Goal: Transaction & Acquisition: Purchase product/service

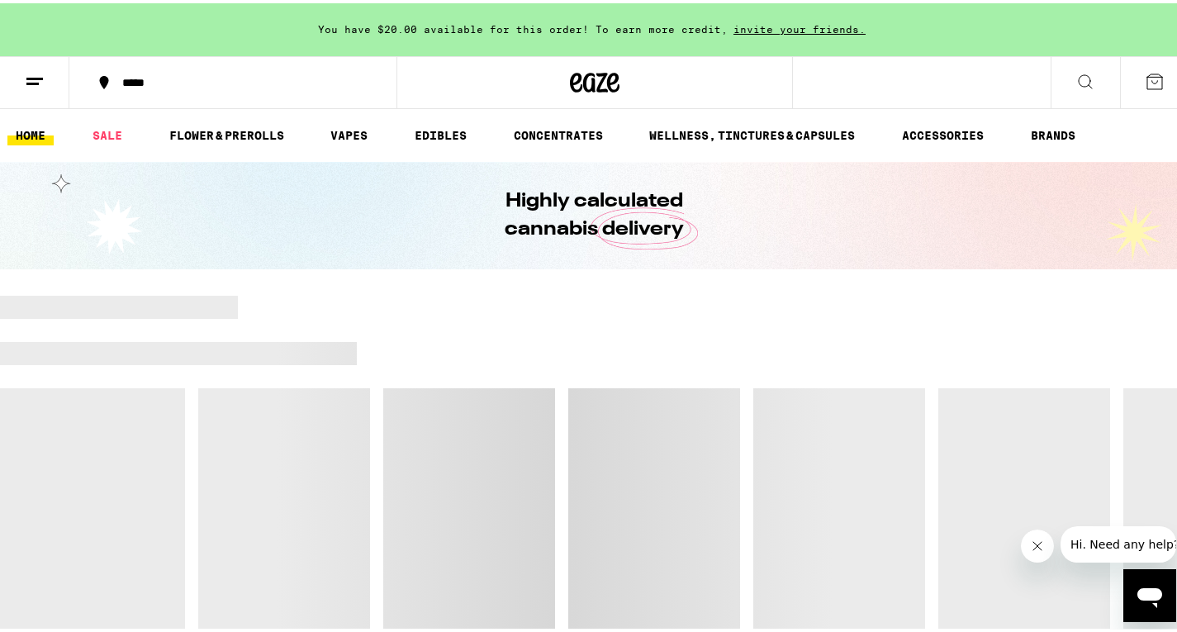
click at [40, 89] on button at bounding box center [34, 80] width 69 height 52
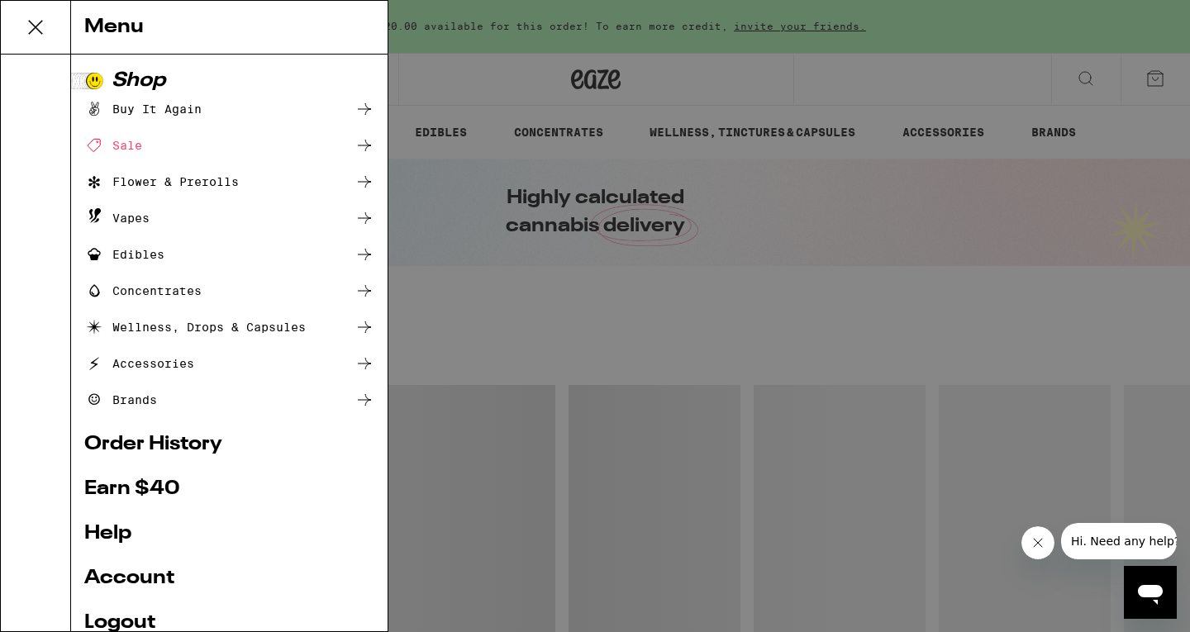
click at [473, 94] on div "Menu Shop Buy It Again Sale Flower & Prerolls Vapes Edibles Concentrates Wellne…" at bounding box center [595, 316] width 1190 height 632
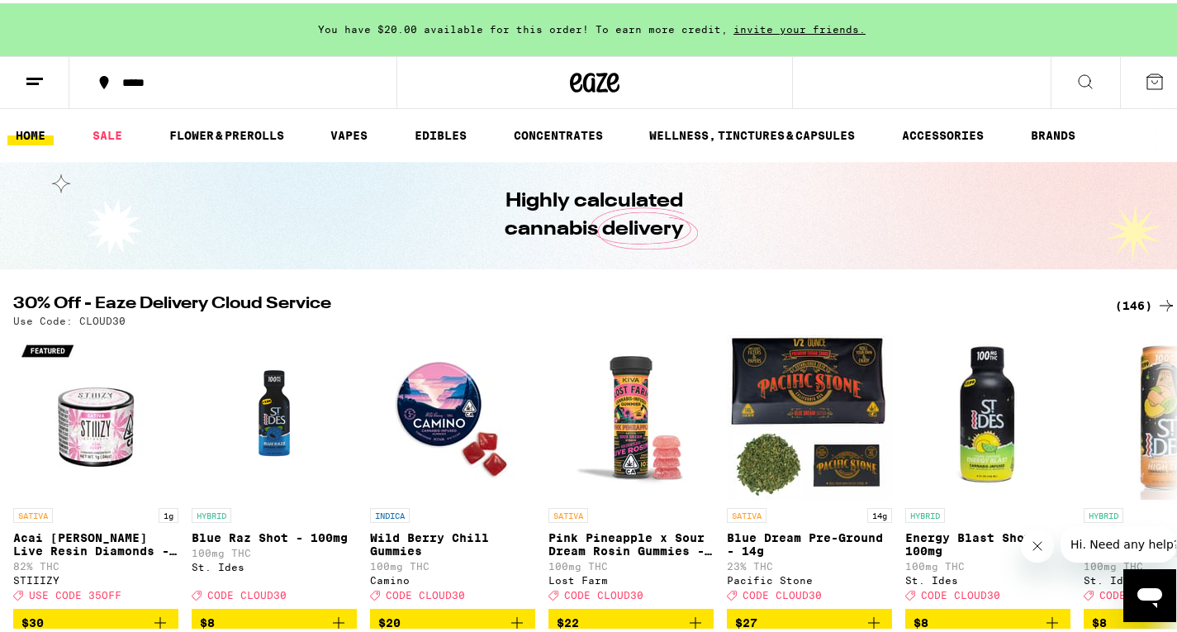
click at [1123, 80] on button at bounding box center [1154, 79] width 69 height 51
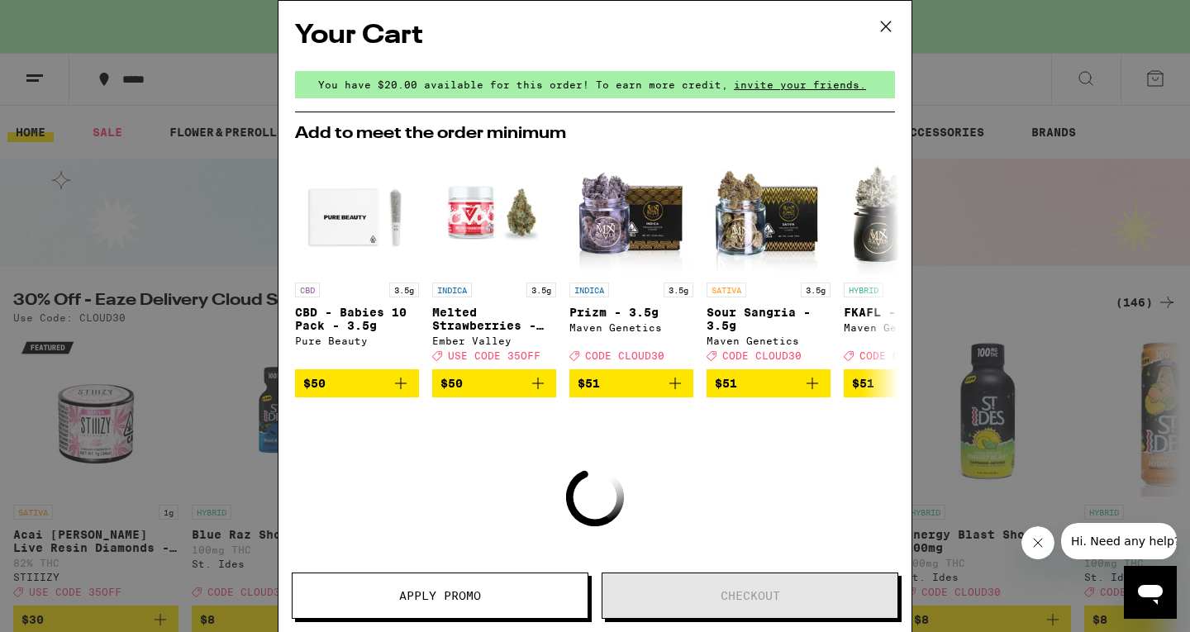
click at [883, 27] on icon at bounding box center [885, 26] width 25 height 25
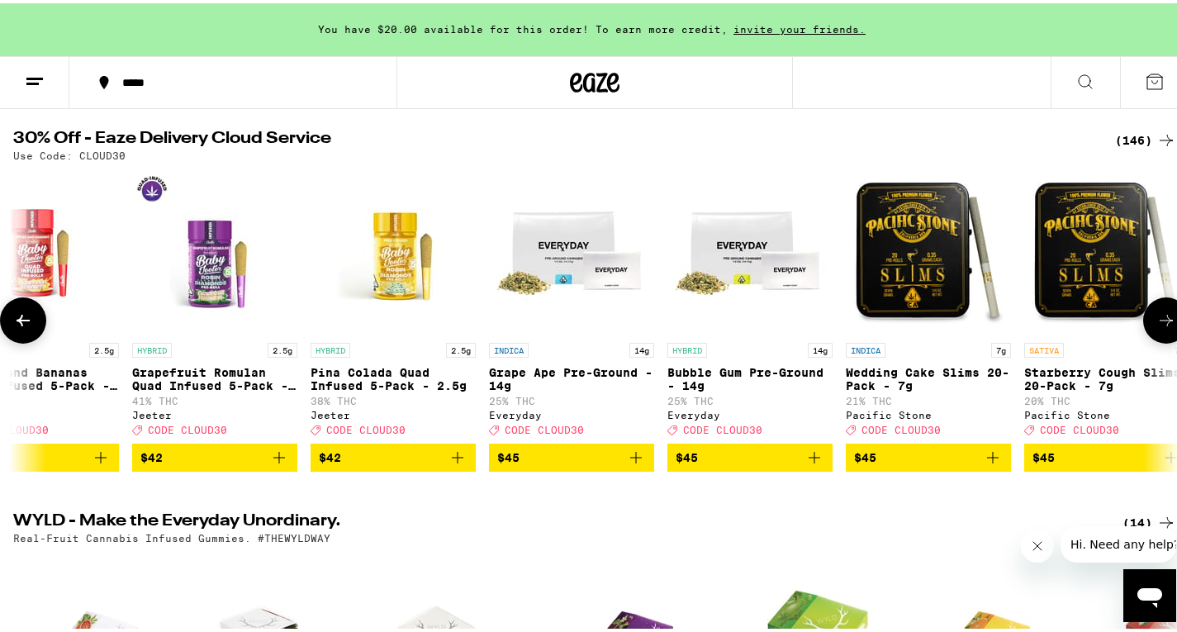
scroll to position [0, 22364]
